Goal: Information Seeking & Learning: Check status

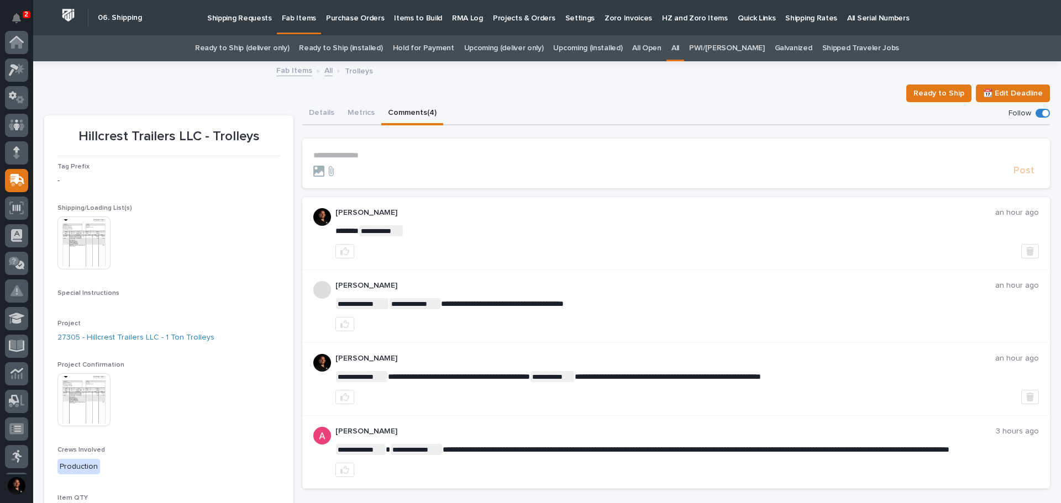
scroll to position [138, 0]
click at [187, 213] on div "Shipping/Loading List(s) This file cannot be opened Download File" at bounding box center [168, 242] width 223 height 76
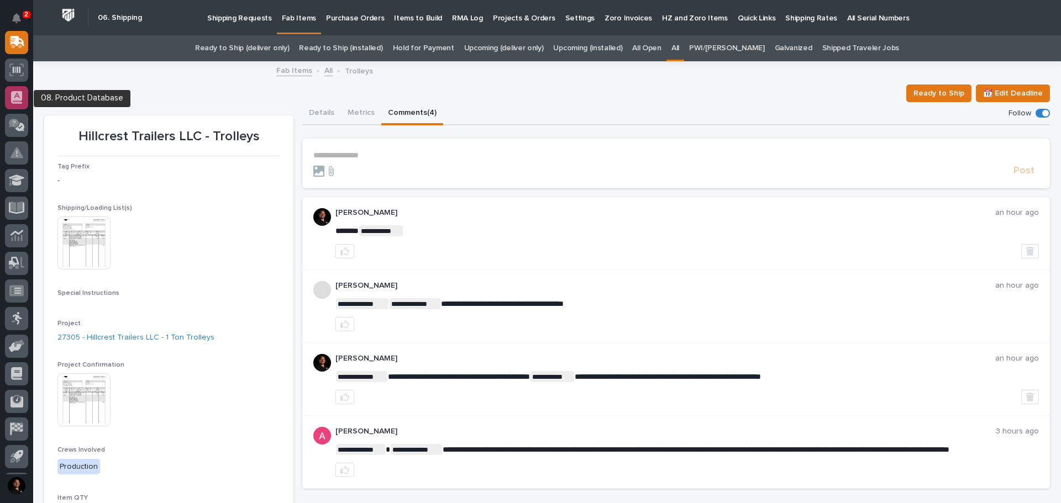
scroll to position [0, 0]
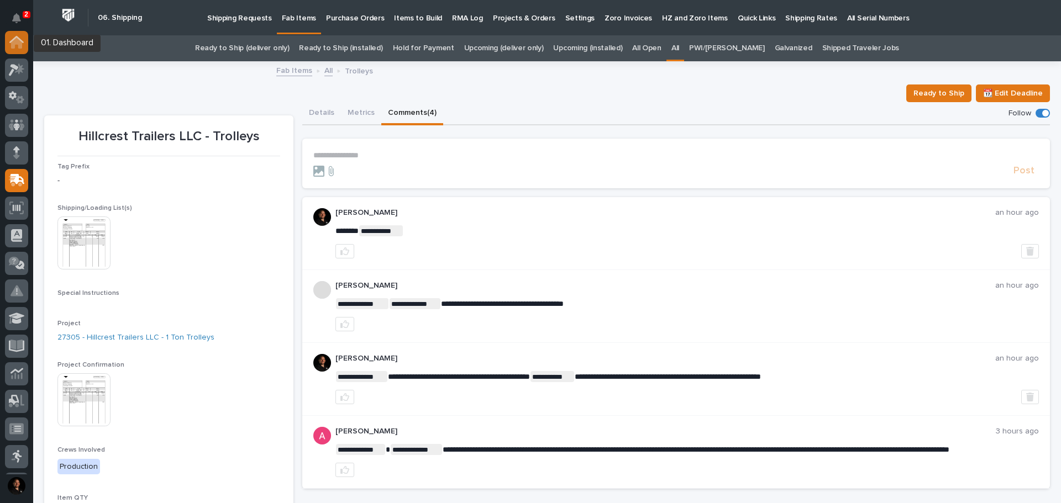
click at [15, 44] on icon at bounding box center [16, 43] width 11 height 11
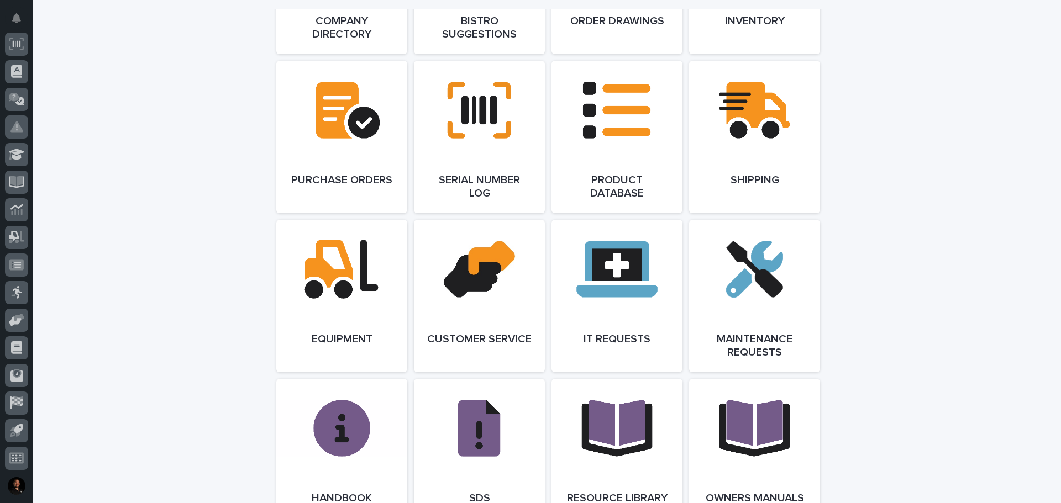
scroll to position [866, 0]
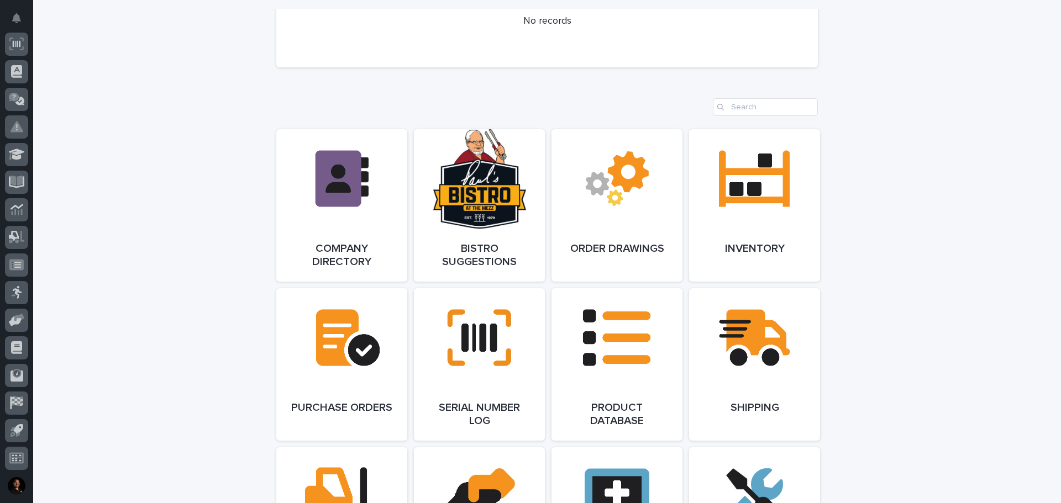
click at [133, 130] on div "**********" at bounding box center [547, 200] width 1028 height 2063
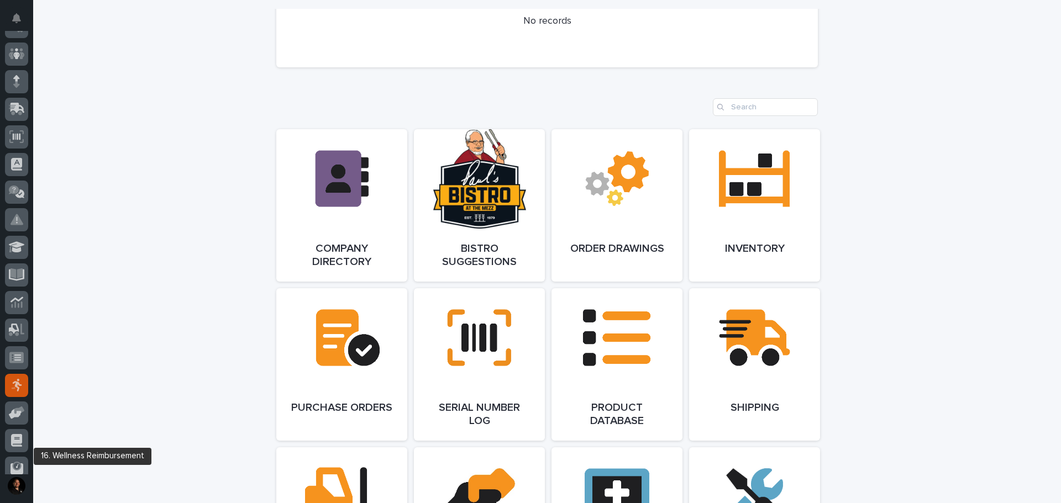
scroll to position [0, 0]
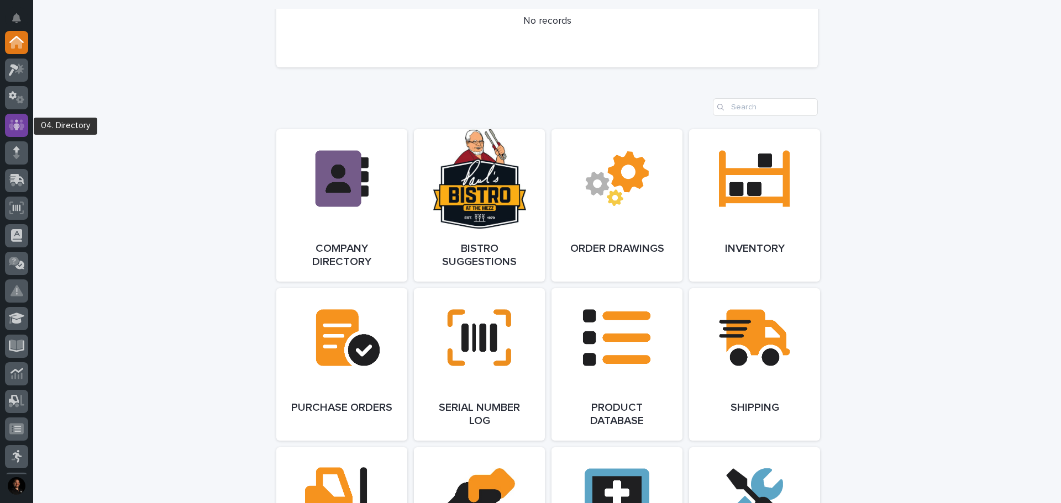
click at [20, 120] on icon at bounding box center [17, 124] width 16 height 11
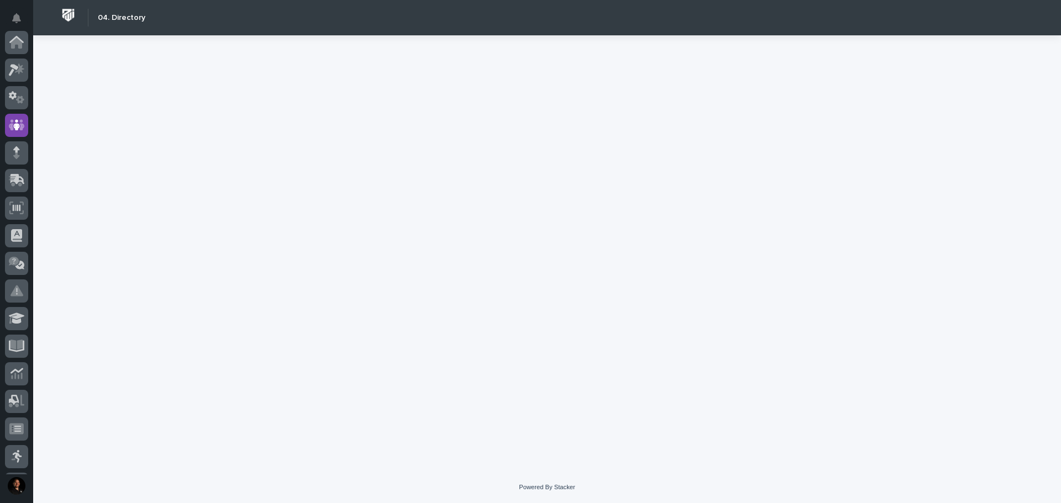
scroll to position [83, 0]
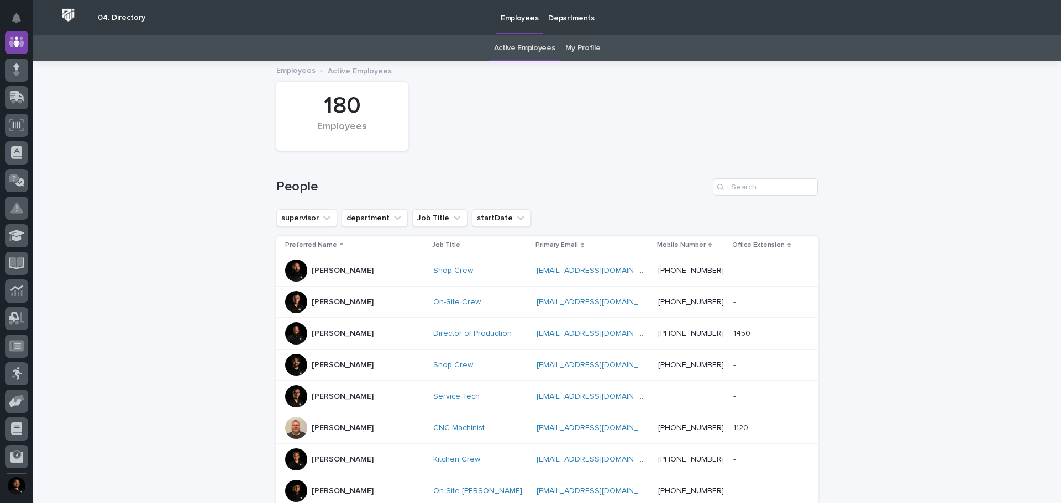
click at [574, 49] on link "My Profile" at bounding box center [582, 48] width 35 height 26
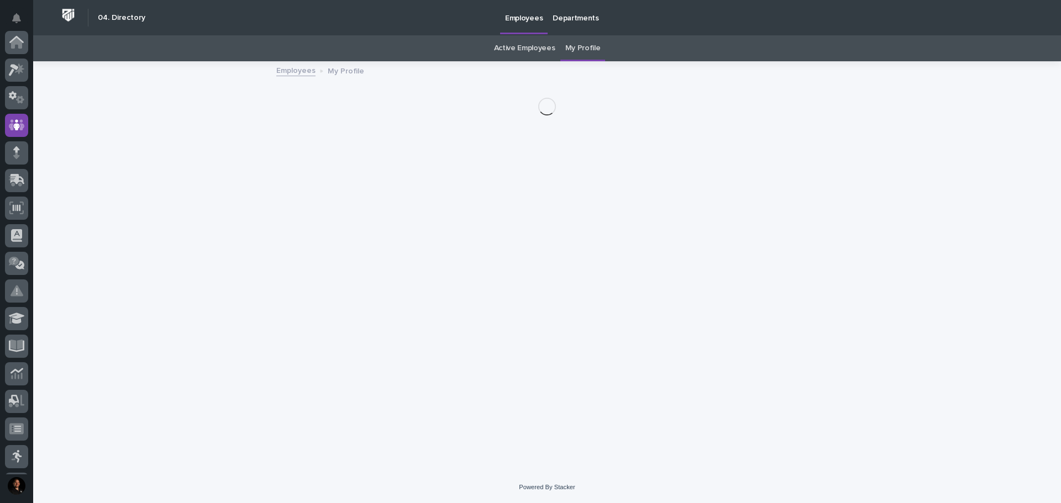
scroll to position [83, 0]
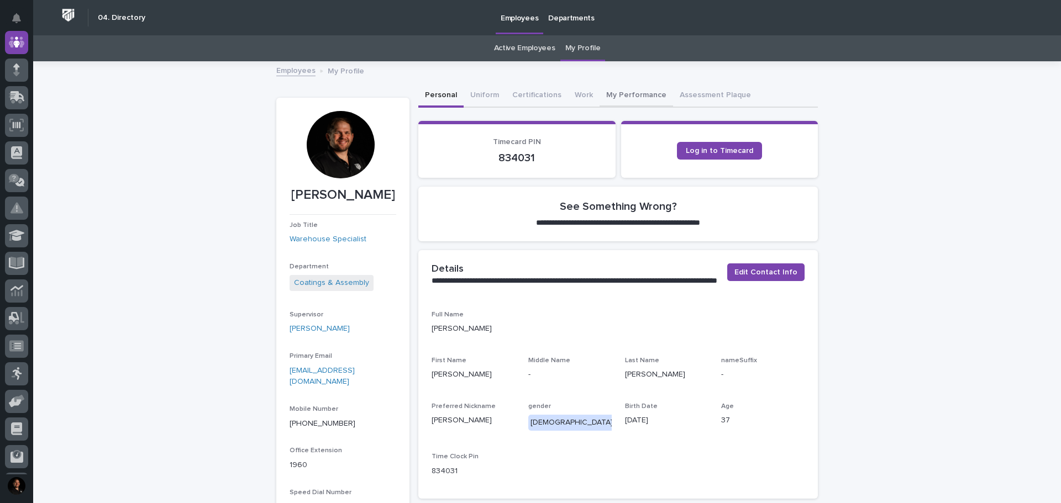
click at [600, 94] on button "My Performance" at bounding box center [636, 96] width 73 height 23
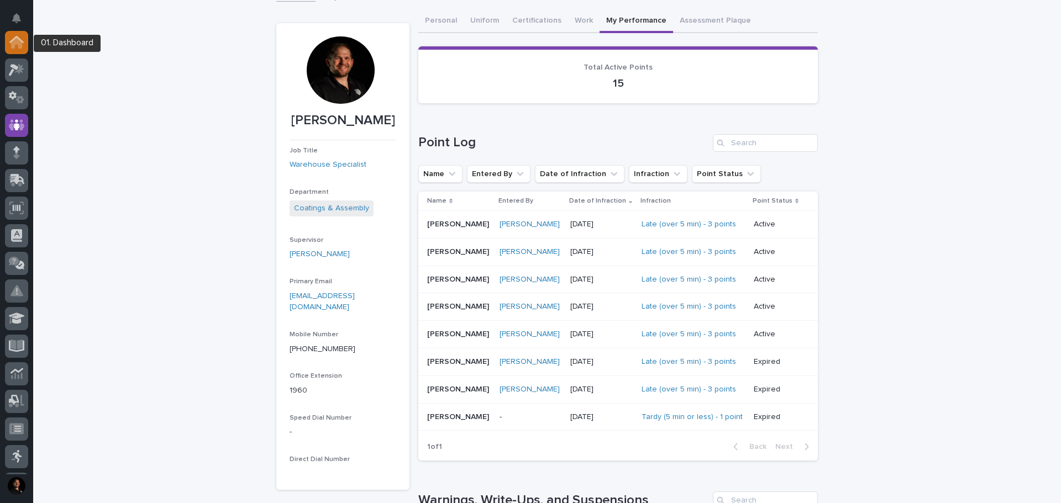
click at [18, 43] on icon at bounding box center [16, 43] width 11 height 11
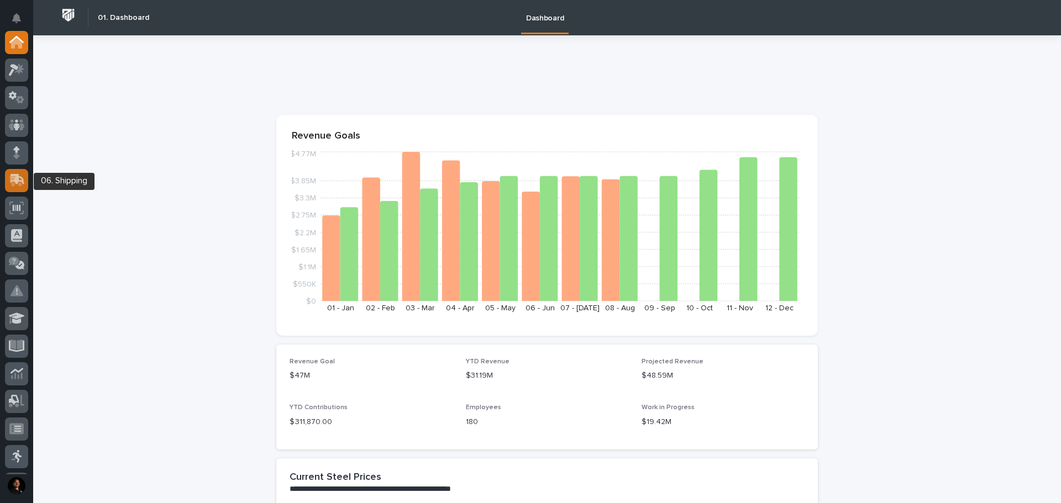
click at [16, 179] on icon at bounding box center [17, 179] width 14 height 10
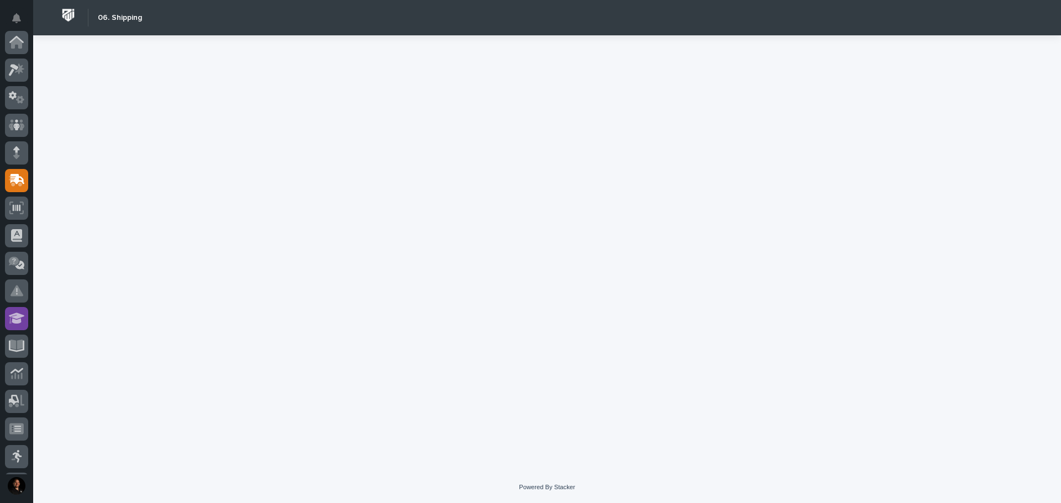
scroll to position [138, 0]
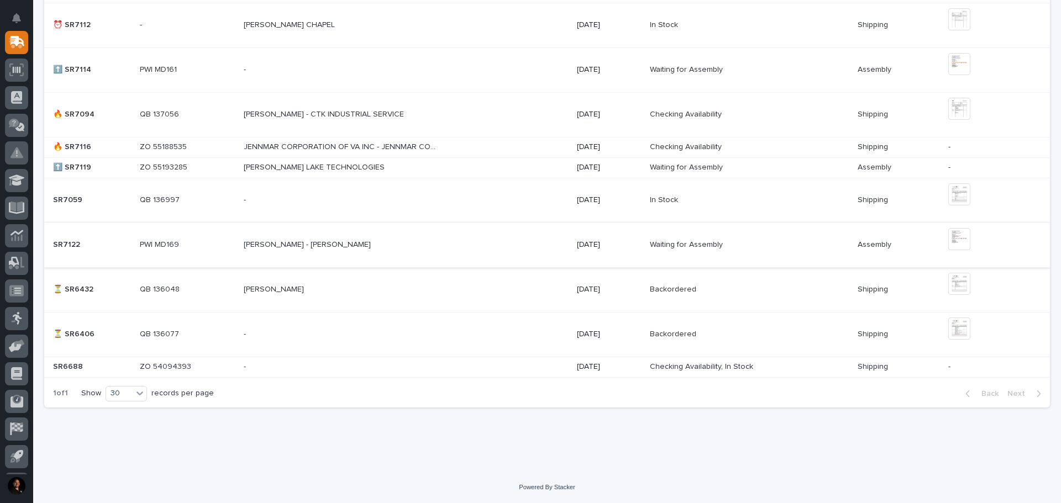
scroll to position [293, 0]
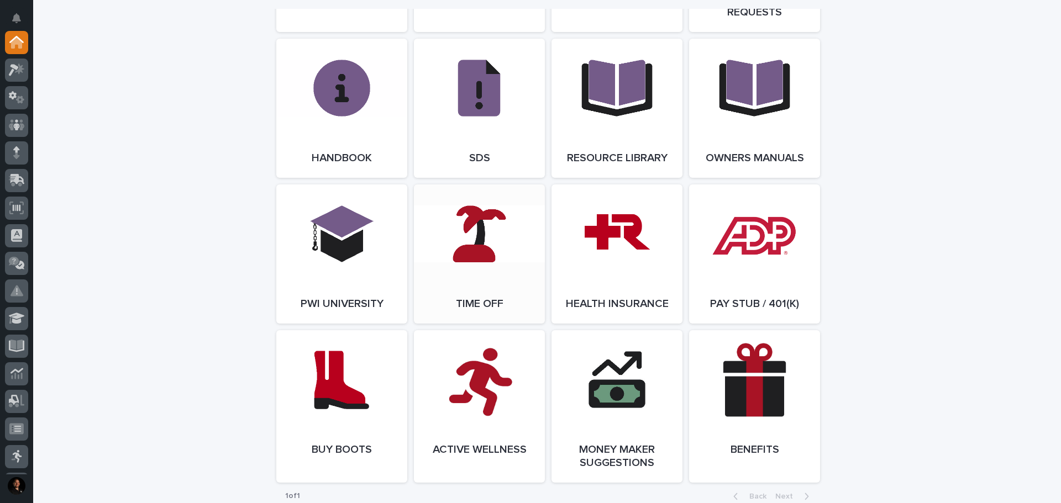
scroll to position [1309, 0]
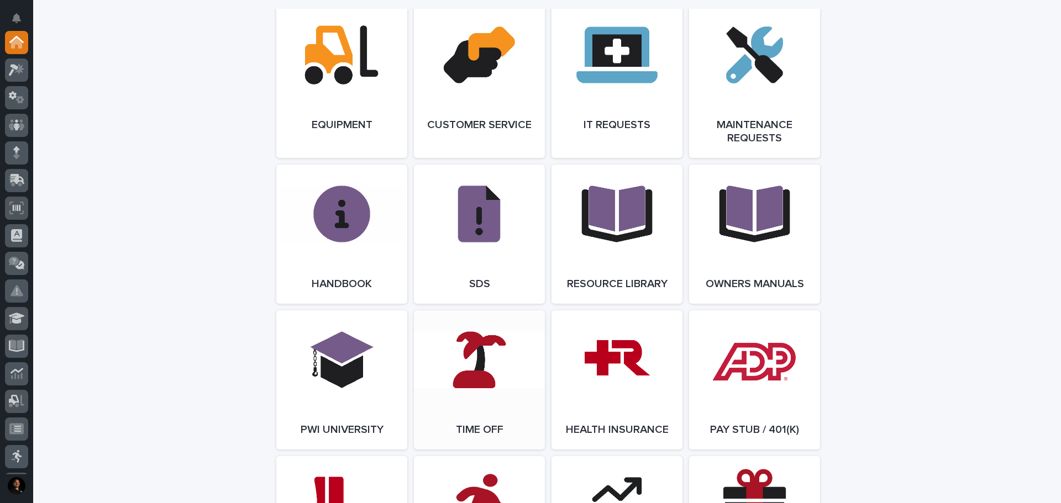
click at [451, 345] on link "Open Link" at bounding box center [479, 380] width 131 height 139
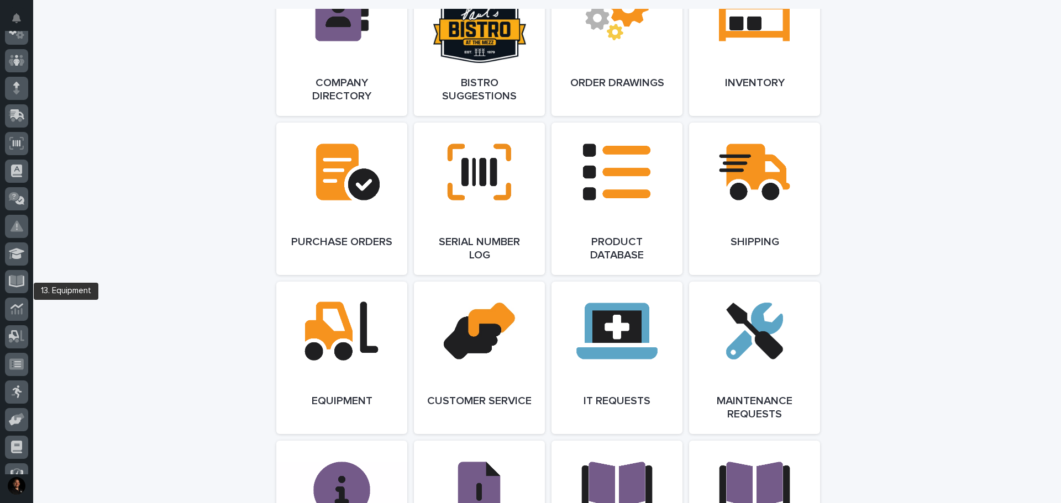
scroll to position [164, 0]
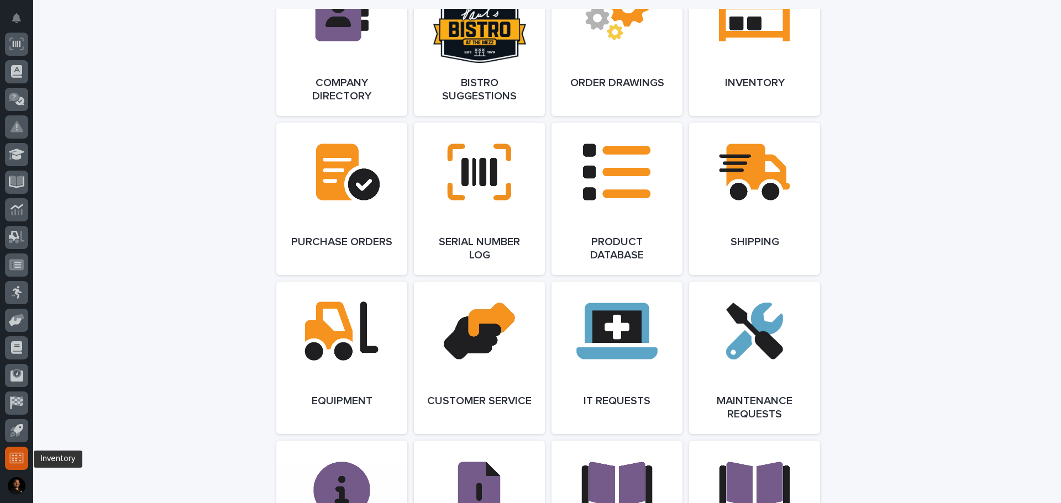
click at [19, 458] on icon at bounding box center [16, 458] width 14 height 11
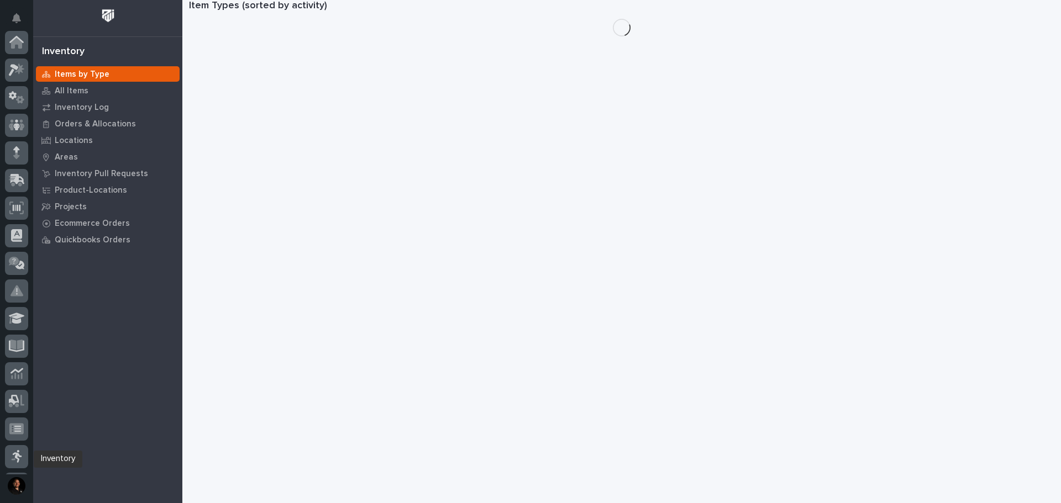
scroll to position [164, 0]
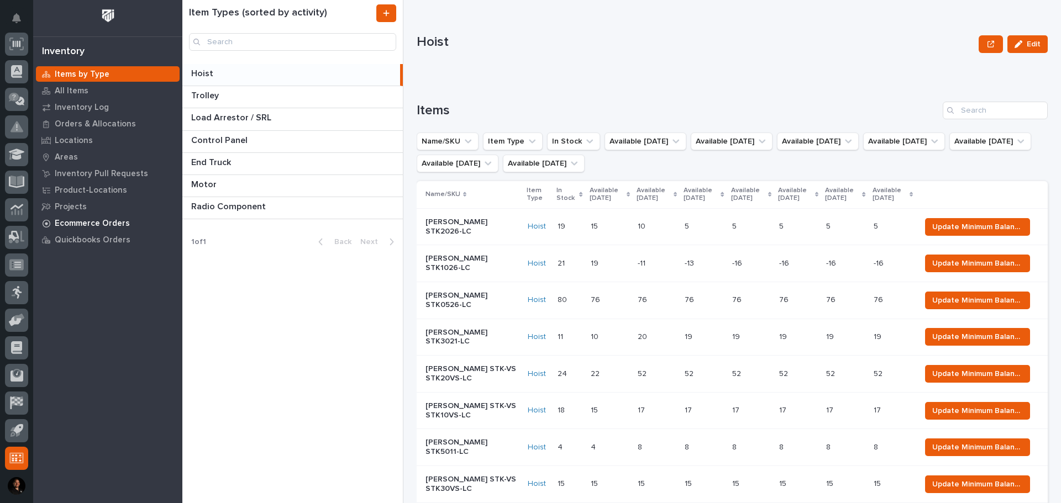
click at [103, 229] on div "Ecommerce Orders" at bounding box center [108, 223] width 144 height 15
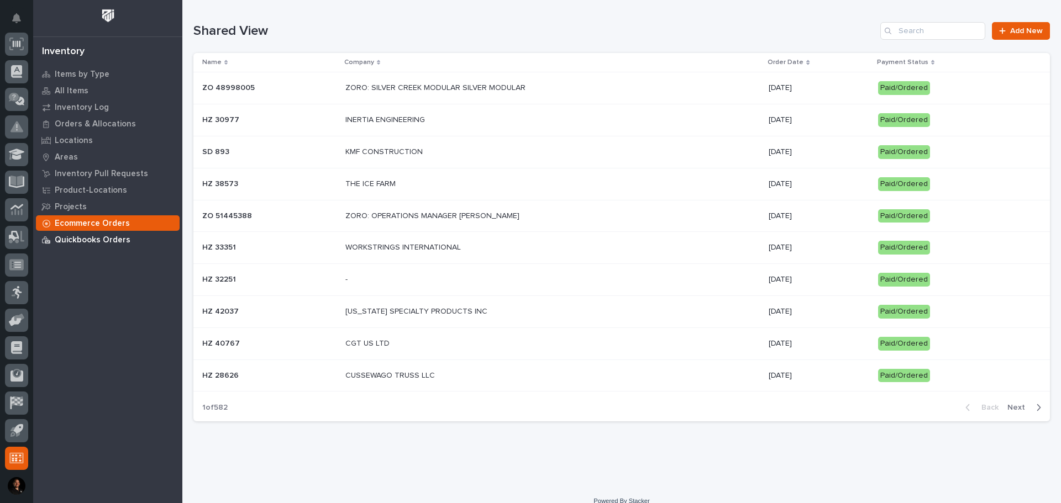
click at [122, 241] on p "Quickbooks Orders" at bounding box center [93, 240] width 76 height 10
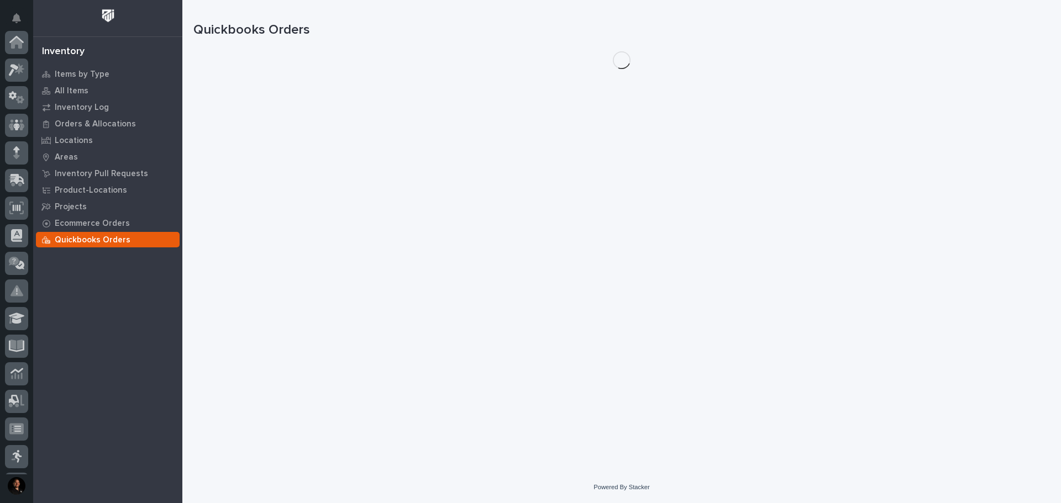
scroll to position [164, 0]
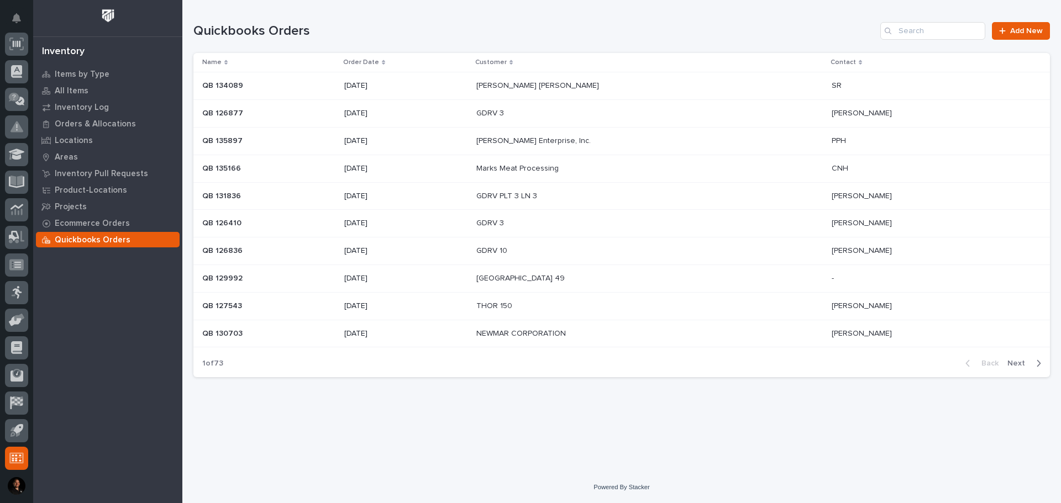
click at [406, 86] on p "11/26/2024" at bounding box center [405, 85] width 123 height 9
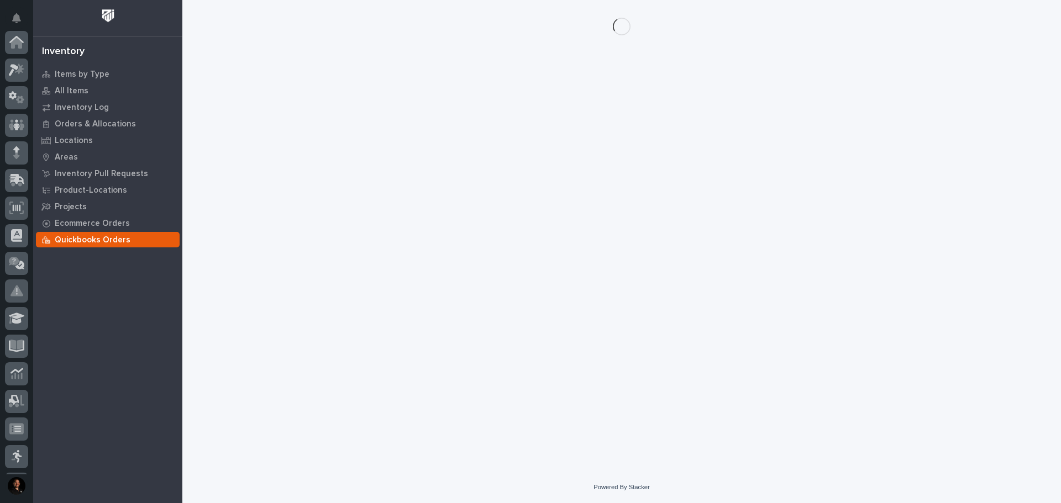
scroll to position [164, 0]
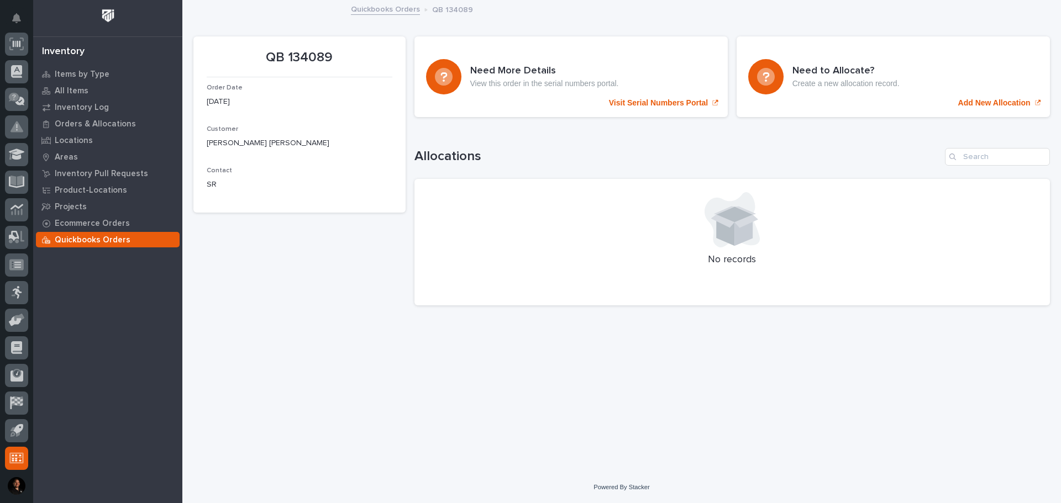
click at [372, 12] on link "Quickbooks Orders" at bounding box center [385, 8] width 69 height 13
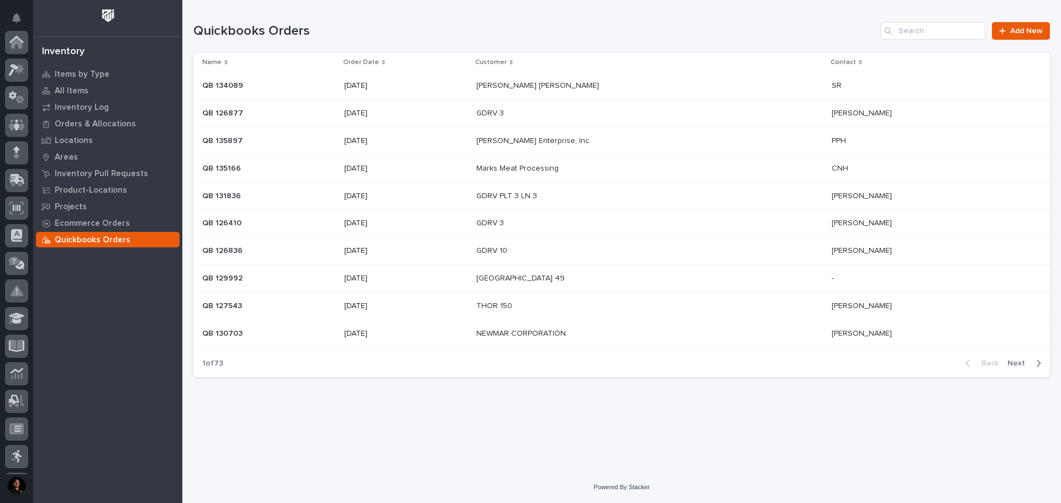
scroll to position [164, 0]
click at [361, 453] on div "Loading... Saving… Loading... Saving… Quickbooks Orders Add New Name Order Date…" at bounding box center [621, 236] width 879 height 472
click at [95, 228] on p "Ecommerce Orders" at bounding box center [92, 224] width 75 height 10
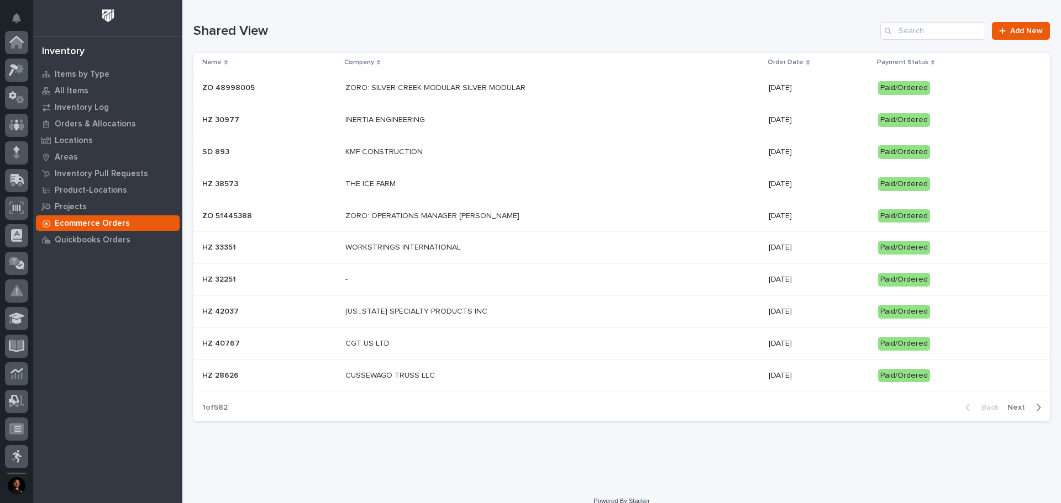
scroll to position [164, 0]
click at [784, 62] on p "Order Date" at bounding box center [786, 62] width 36 height 12
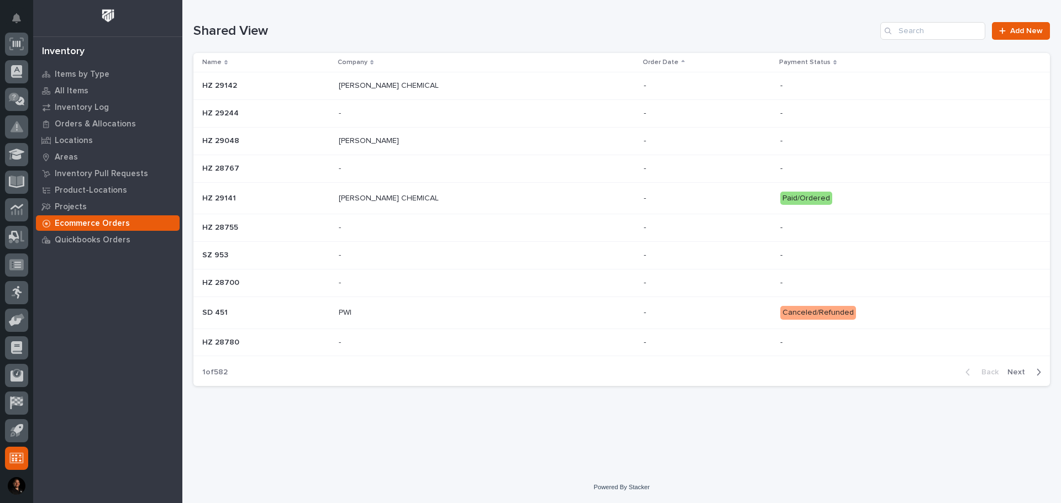
click at [784, 62] on p "Payment Status" at bounding box center [804, 62] width 51 height 12
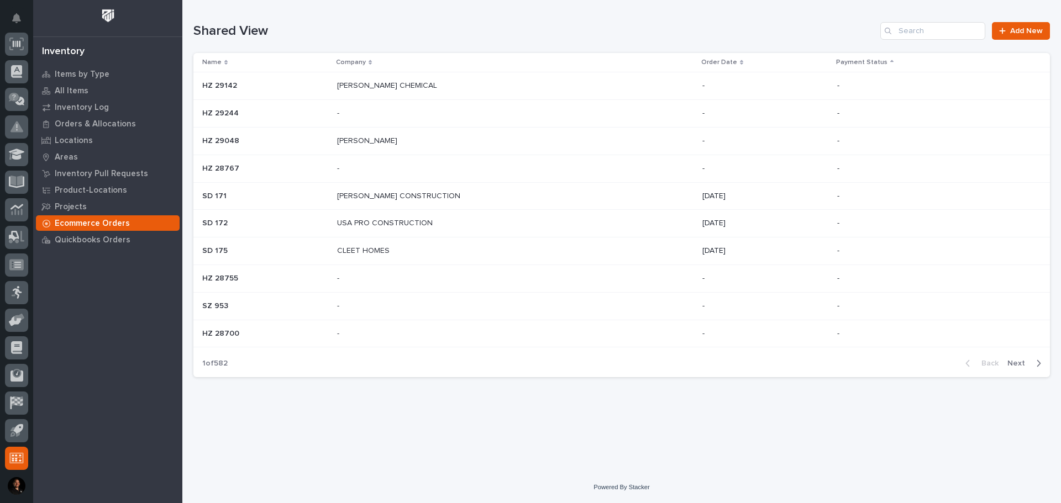
click at [758, 59] on div "Order Date" at bounding box center [765, 62] width 128 height 12
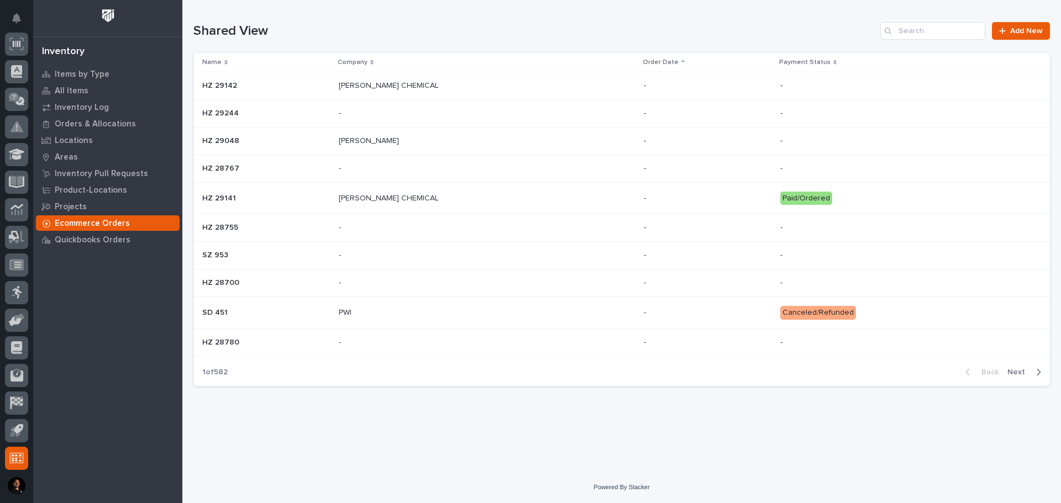
click at [653, 59] on div "Order Date" at bounding box center [708, 62] width 130 height 12
